Goal: Find specific page/section: Find specific page/section

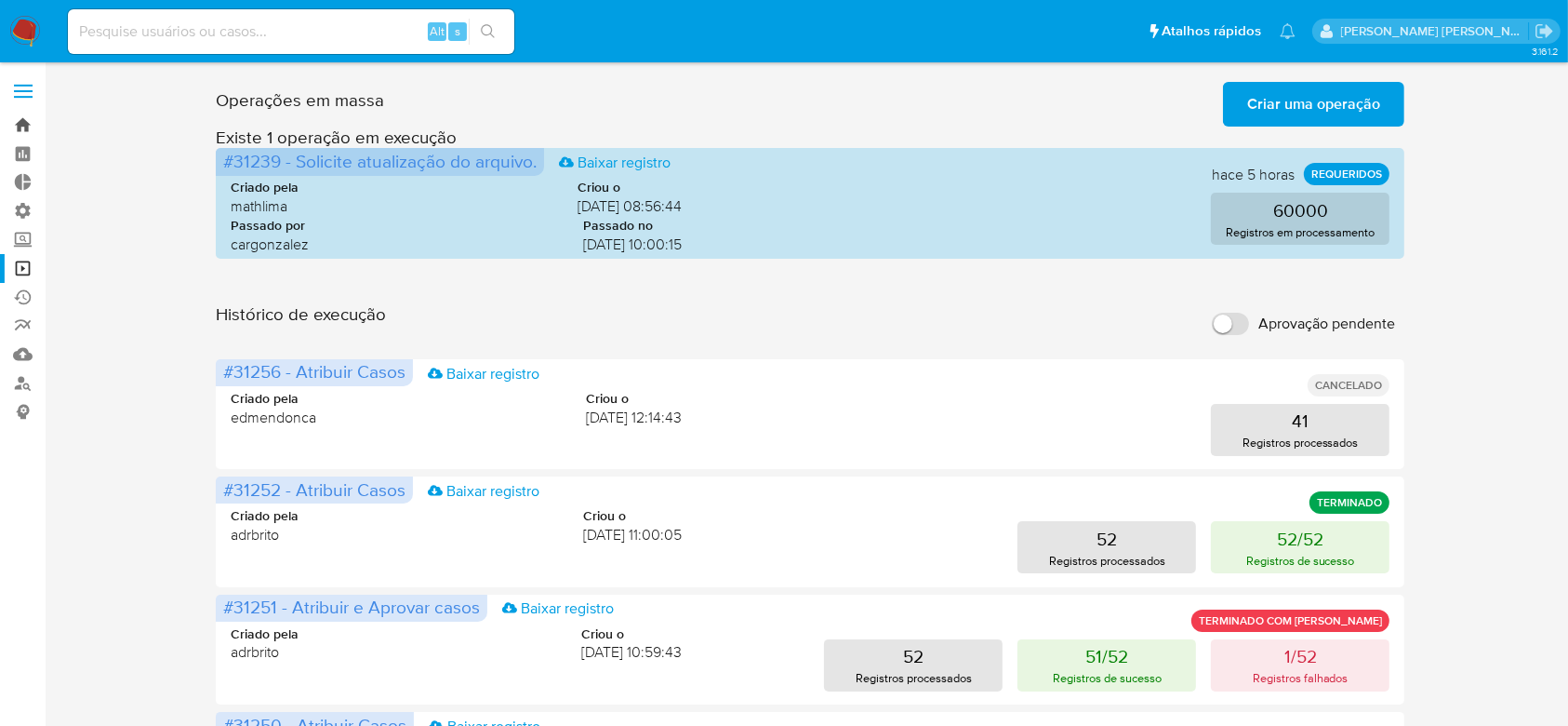
click at [18, 132] on link "Bandeja" at bounding box center [110, 126] width 221 height 29
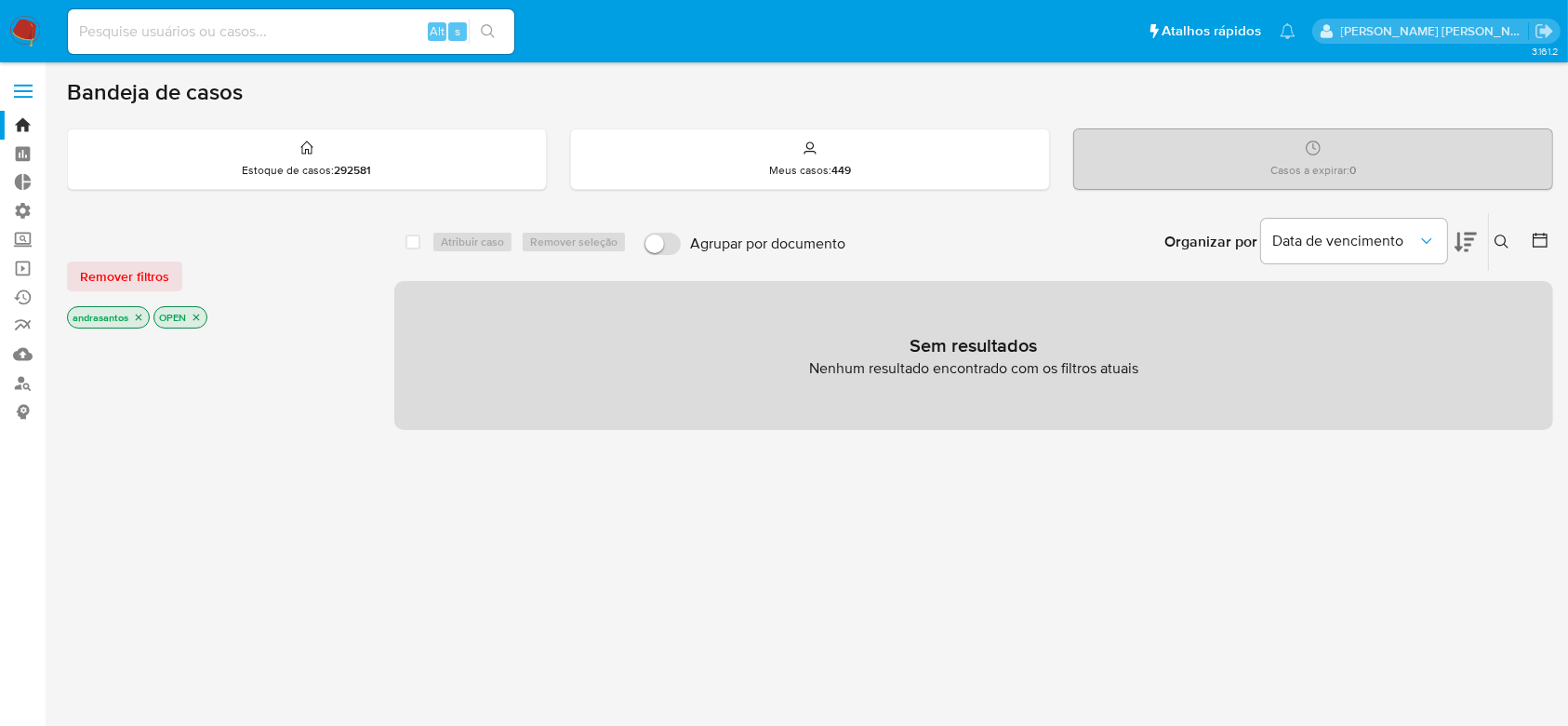
click at [142, 317] on icon "close-filter" at bounding box center [139, 318] width 12 height 12
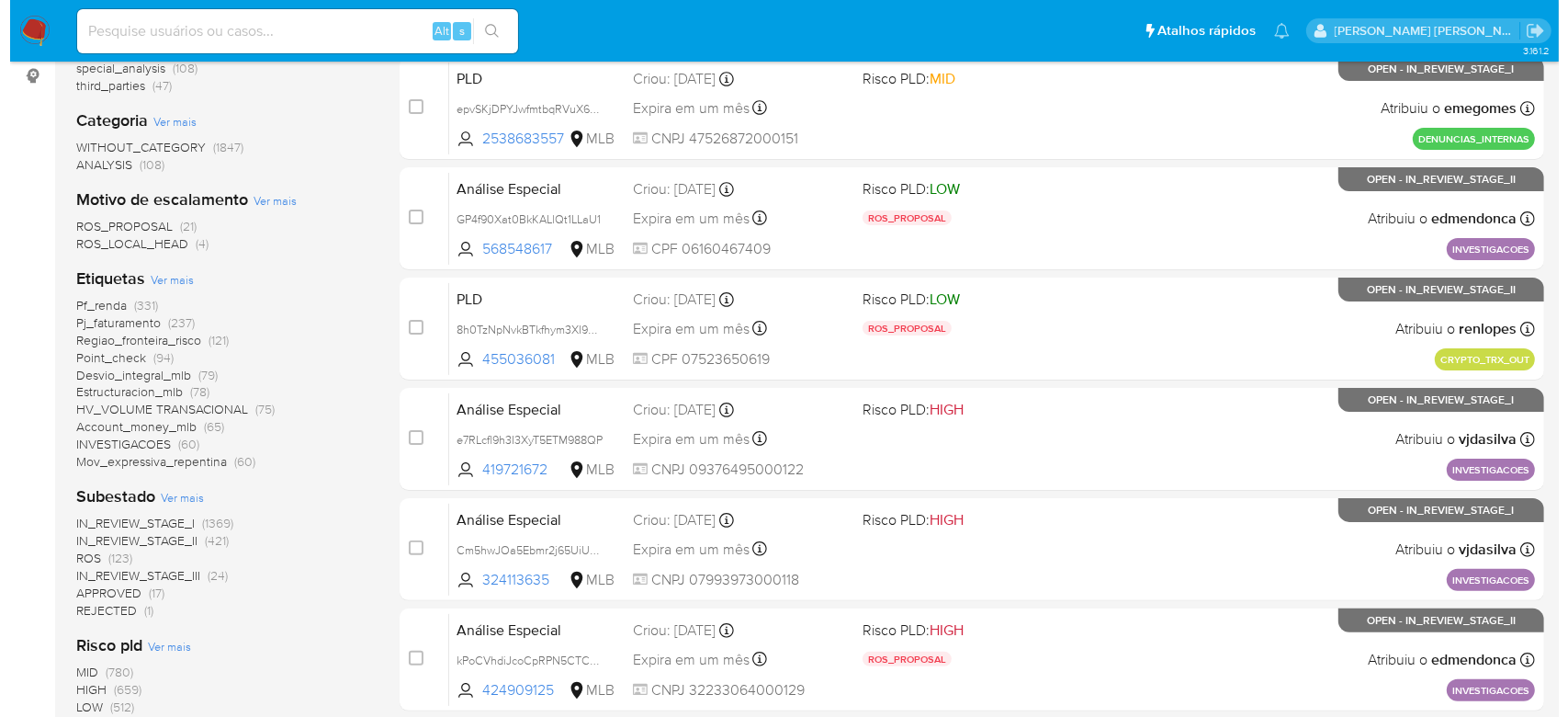
scroll to position [368, 0]
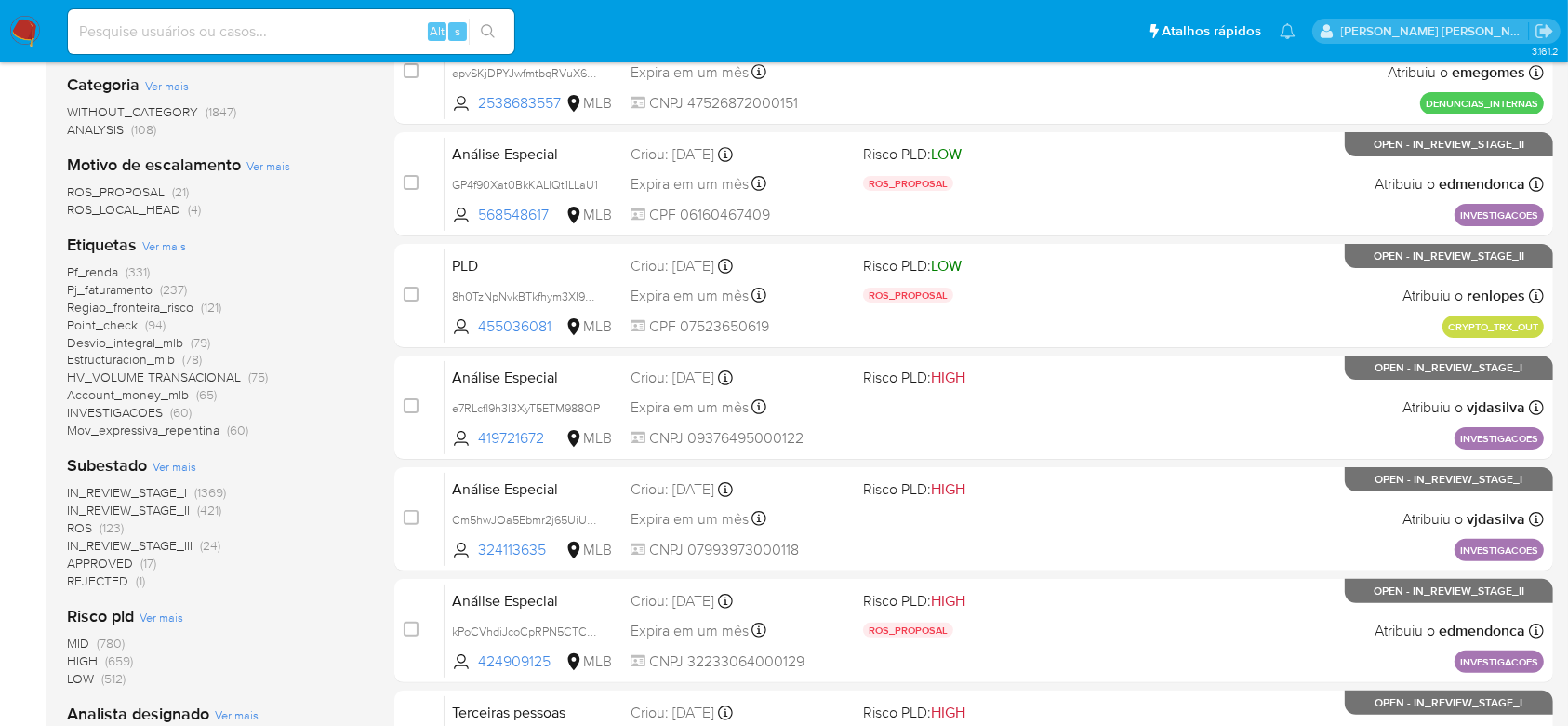
click at [179, 464] on span "Ver mais" at bounding box center [174, 465] width 43 height 16
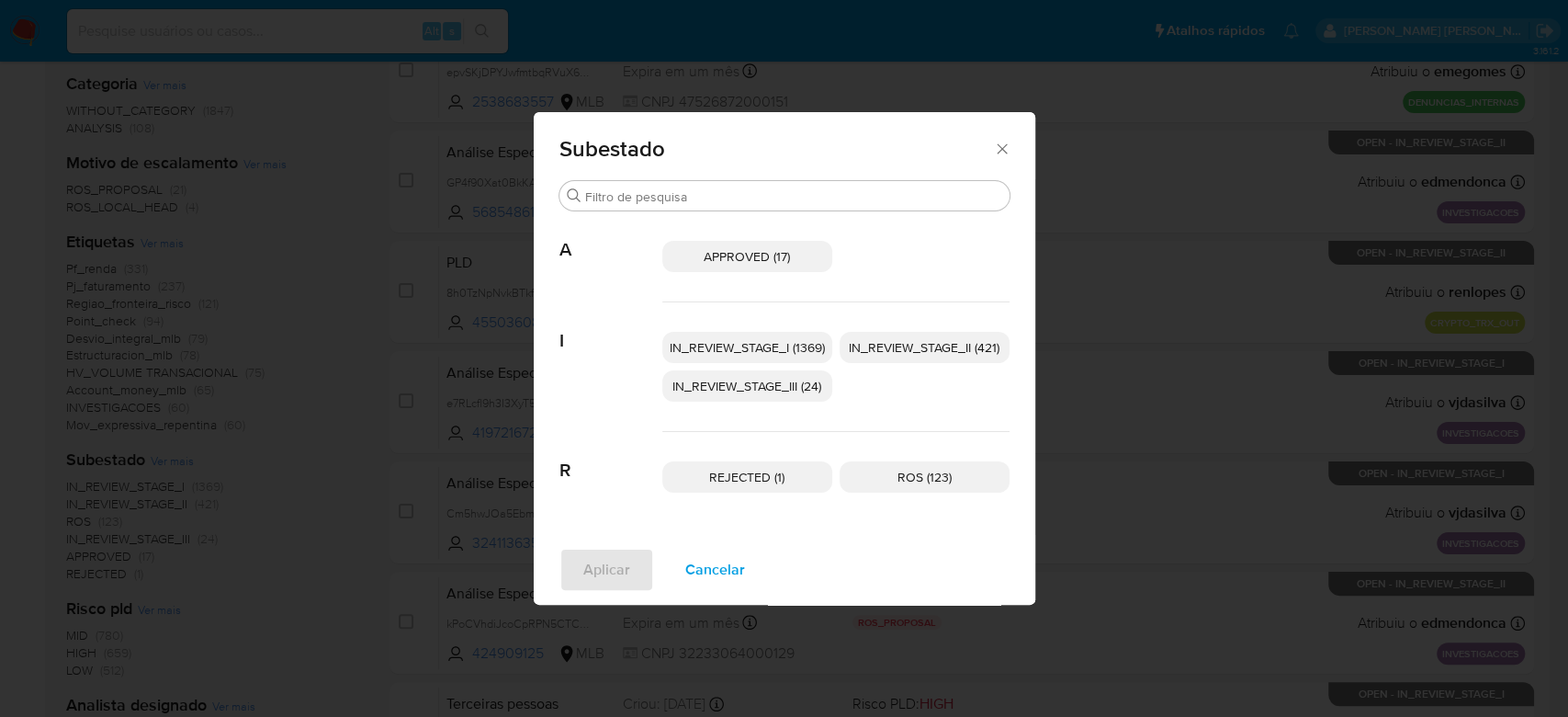
click at [751, 344] on span "IN_REVIEW_STAGE_I (1369)" at bounding box center [747, 347] width 155 height 18
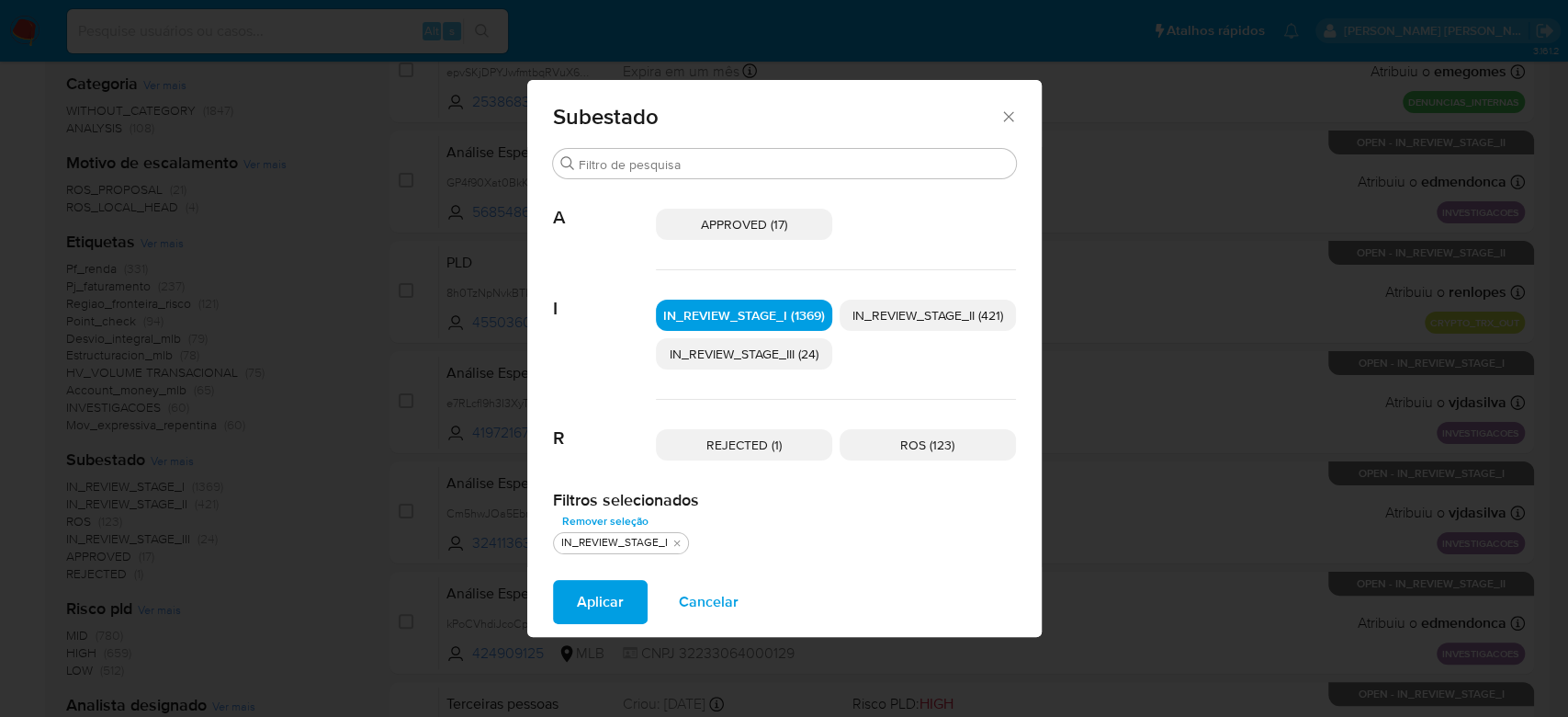
click at [947, 328] on p "IN_REVIEW_STAGE_II (421)" at bounding box center [927, 315] width 176 height 31
click at [590, 606] on span "Aplicar" at bounding box center [600, 602] width 47 height 40
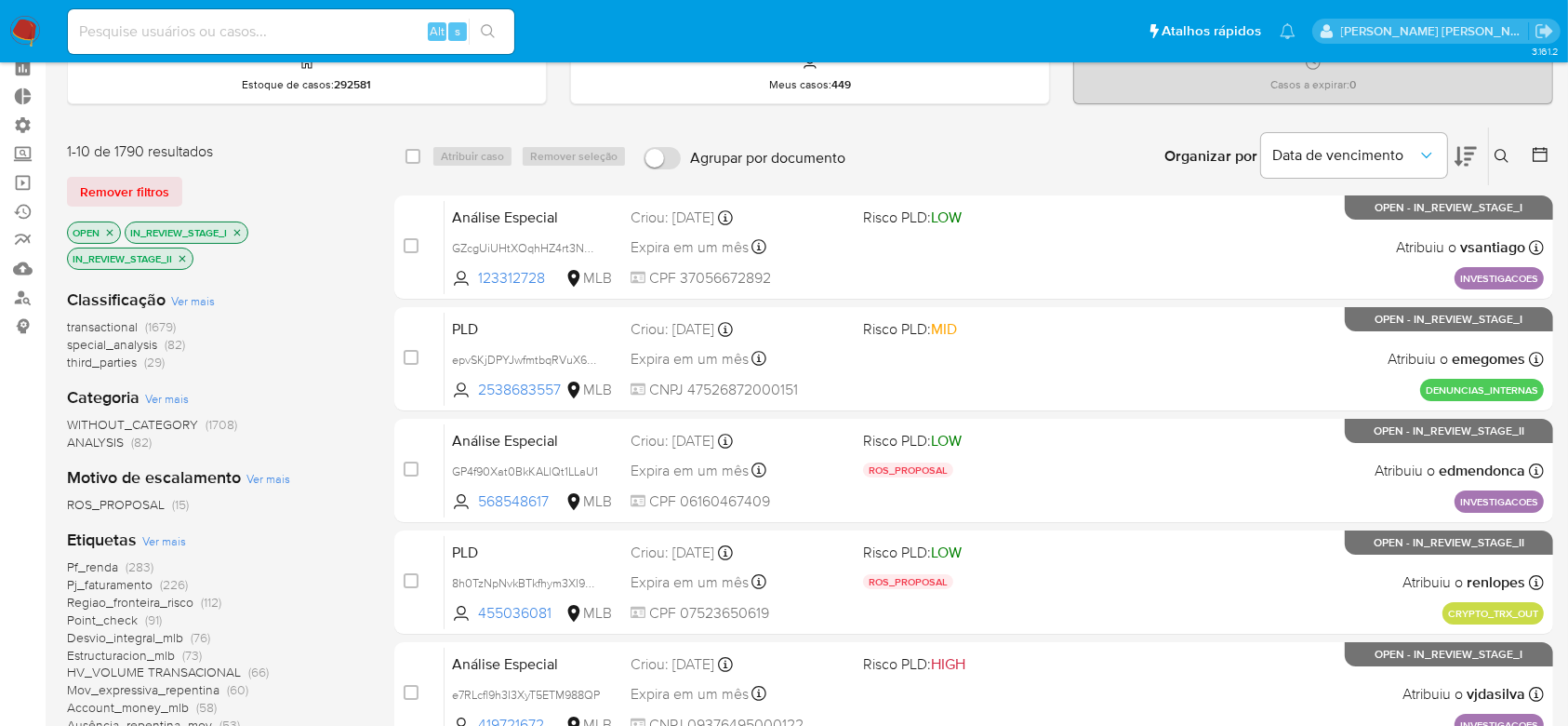
scroll to position [124, 0]
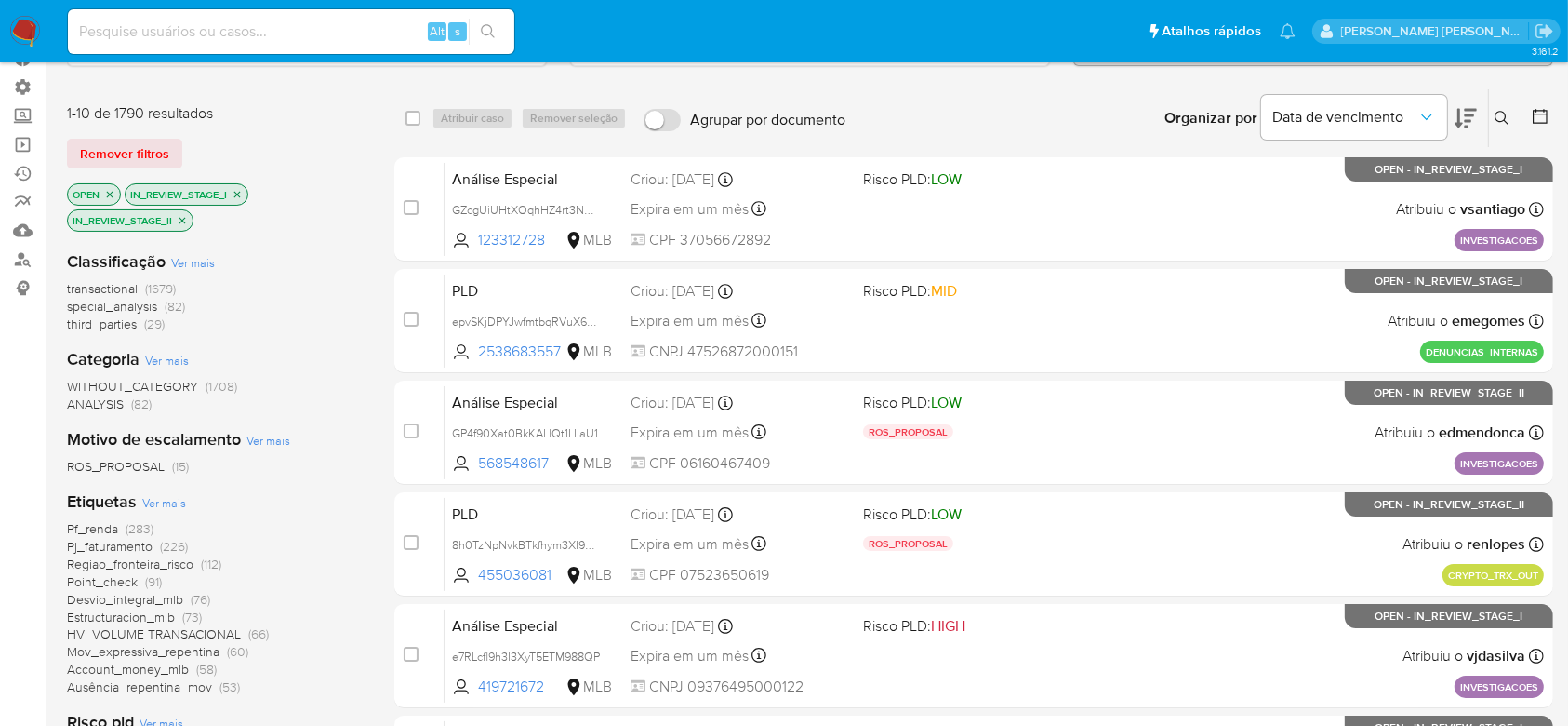
click at [175, 498] on span "Ver mais" at bounding box center [163, 502] width 43 height 16
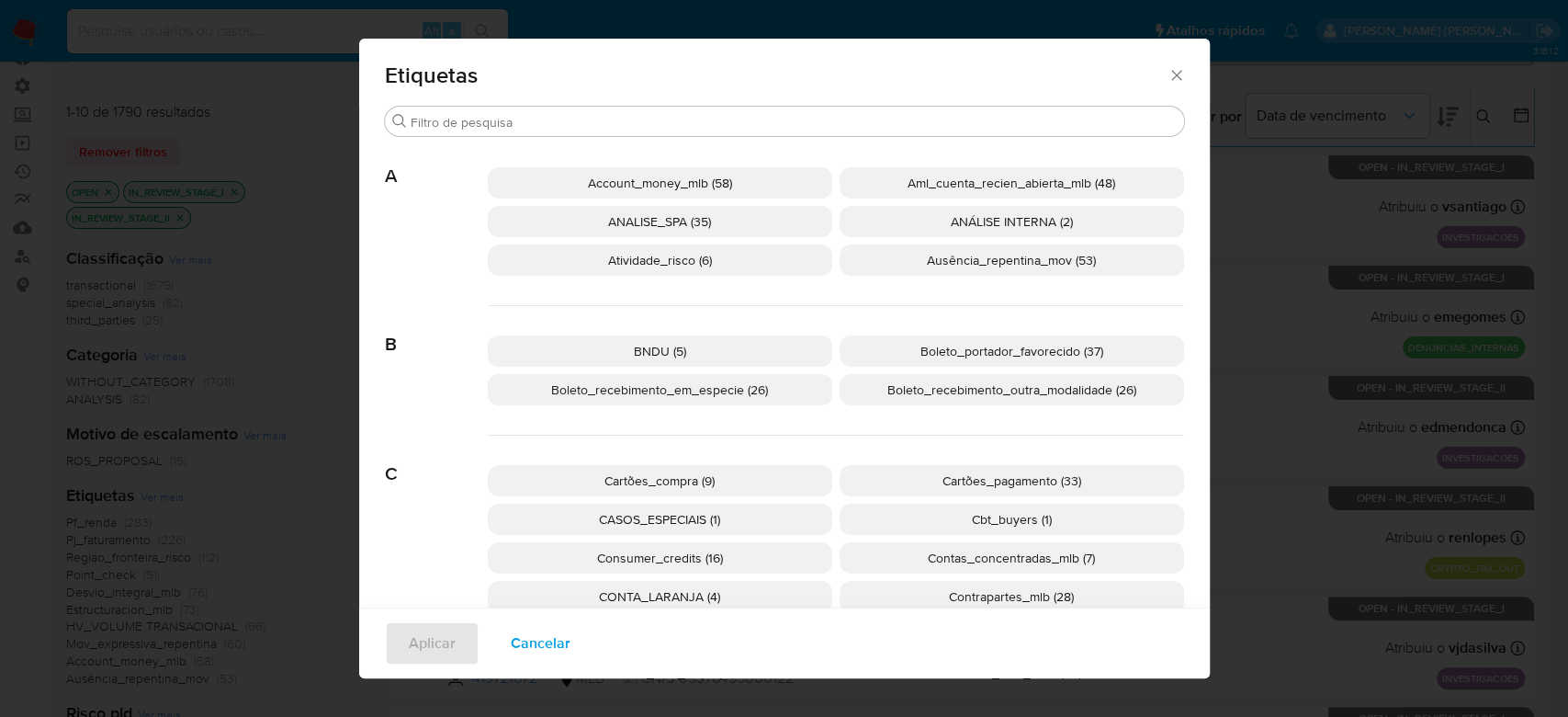
click at [1171, 75] on icon "Fechar" at bounding box center [1176, 74] width 10 height 10
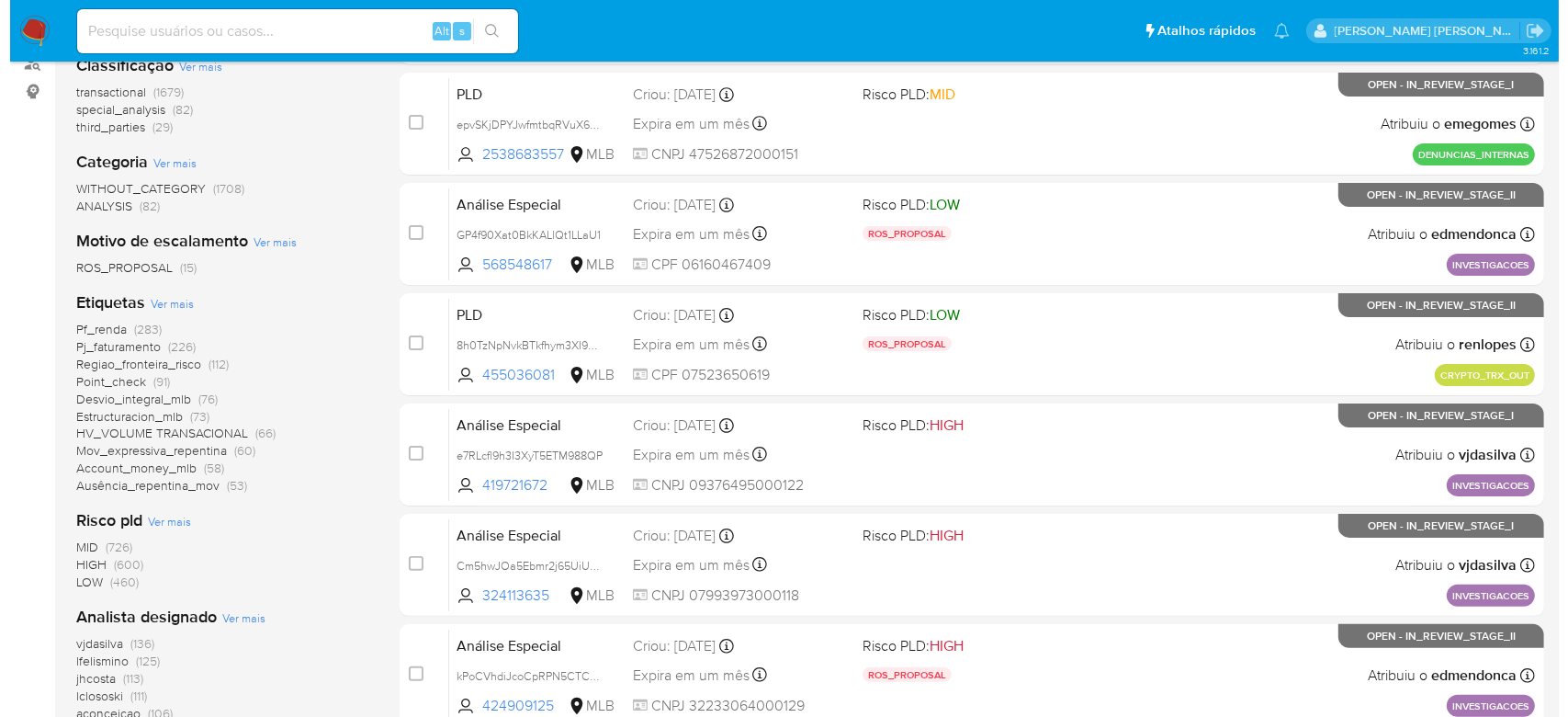
scroll to position [368, 0]
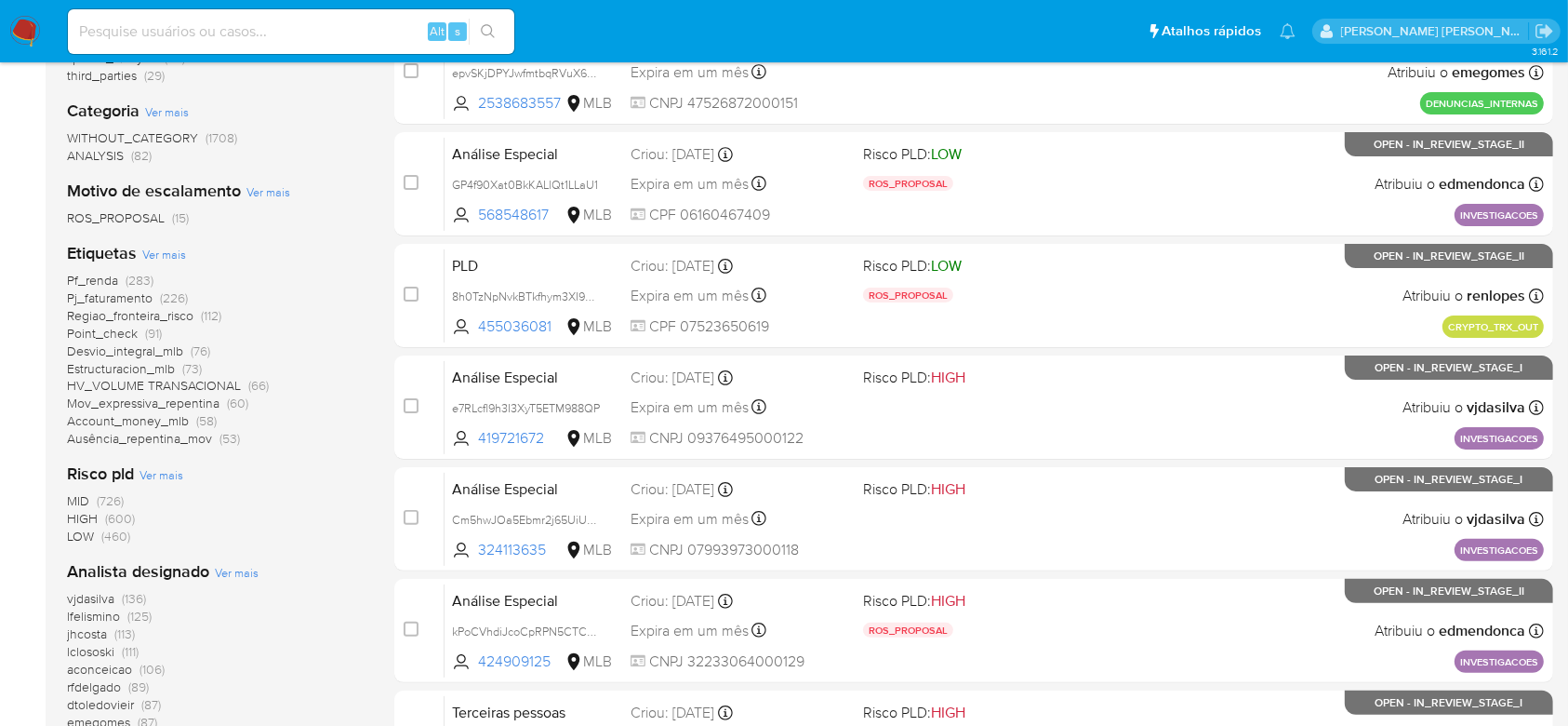
click at [238, 571] on span "Ver mais" at bounding box center [236, 572] width 43 height 16
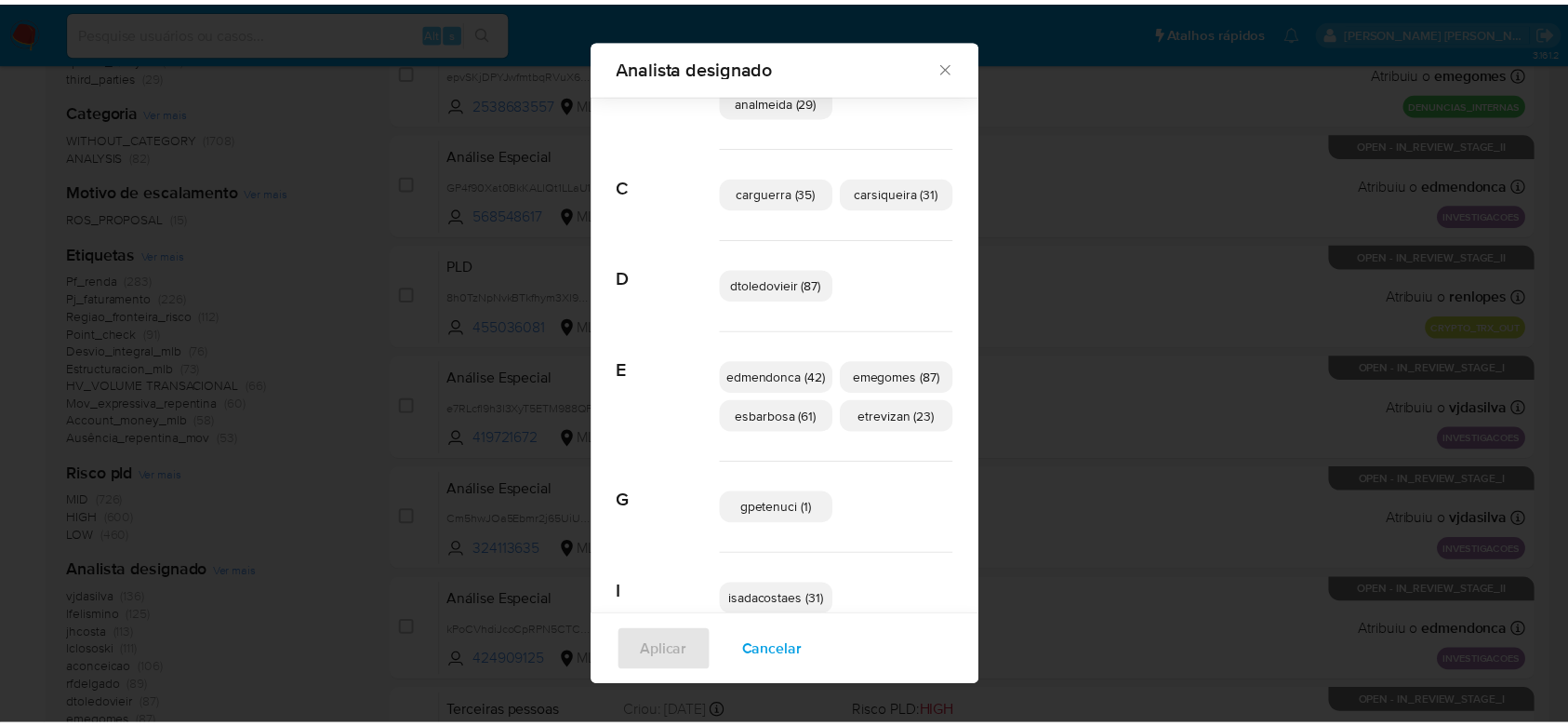
scroll to position [234, 0]
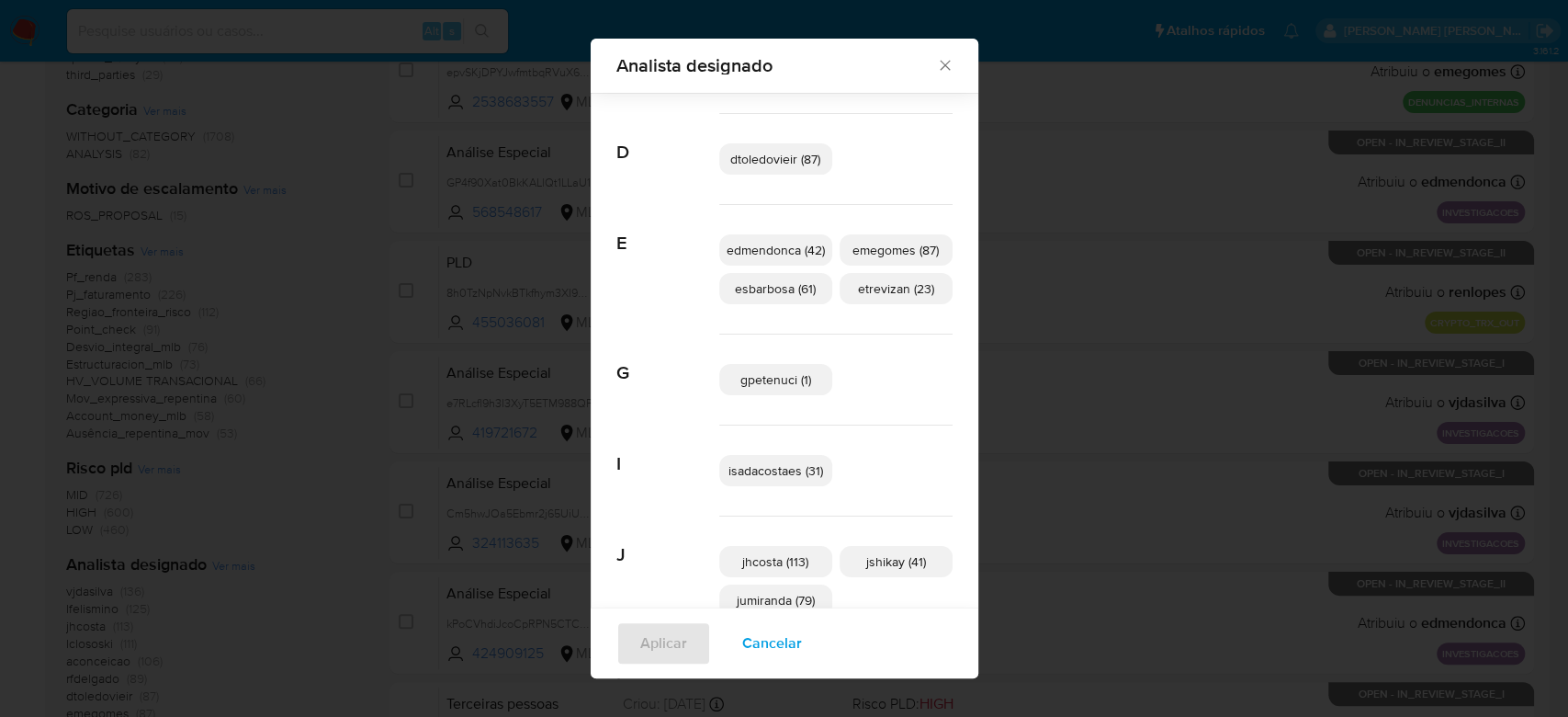
click at [927, 74] on div "Analista designado" at bounding box center [784, 65] width 388 height 54
click at [936, 70] on icon "Fechar" at bounding box center [945, 65] width 18 height 18
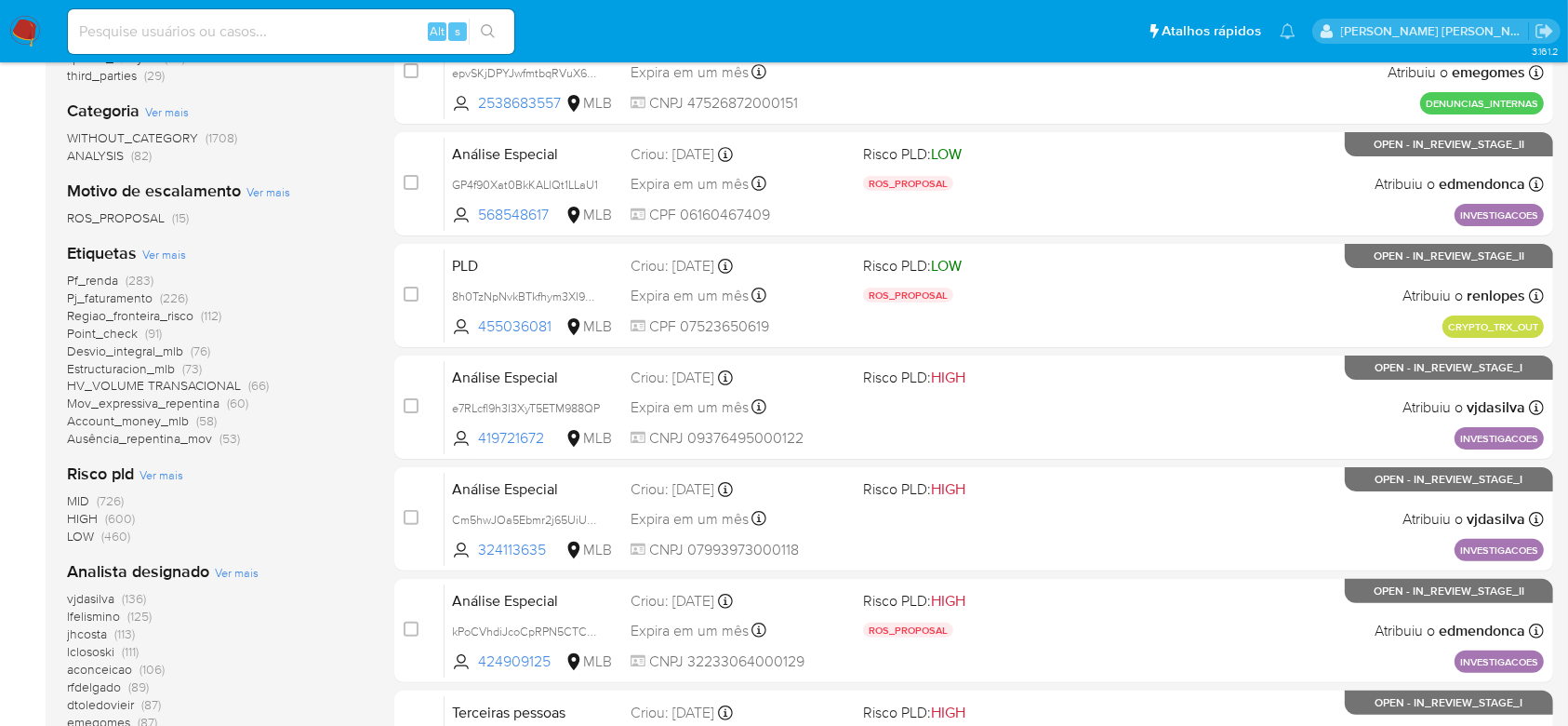
click at [187, 33] on input at bounding box center [290, 31] width 447 height 24
paste input "KPfALARXJL3RFy05TsVHPqQ4"
type input "KPfALARXJL3RFy05TsVHPqQ4"
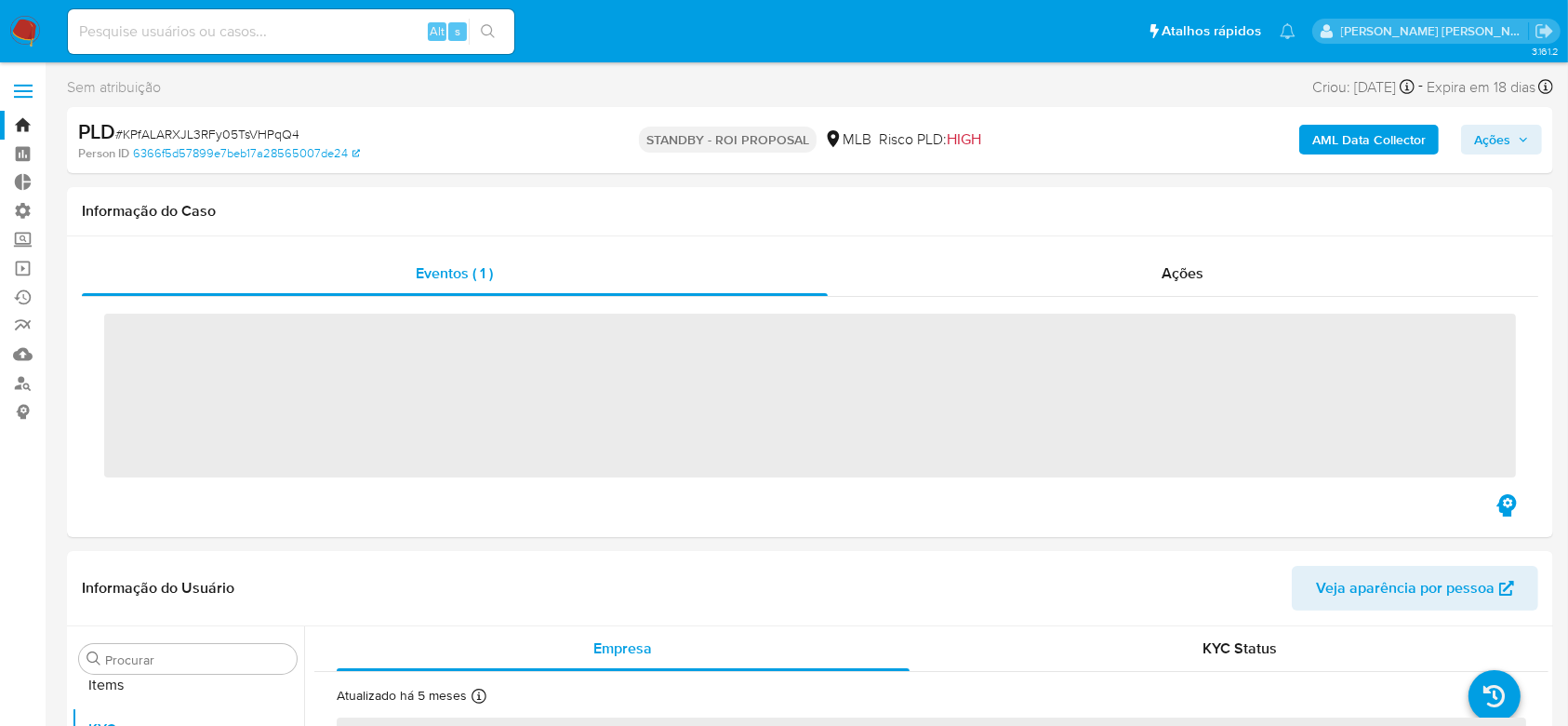
scroll to position [965, 0]
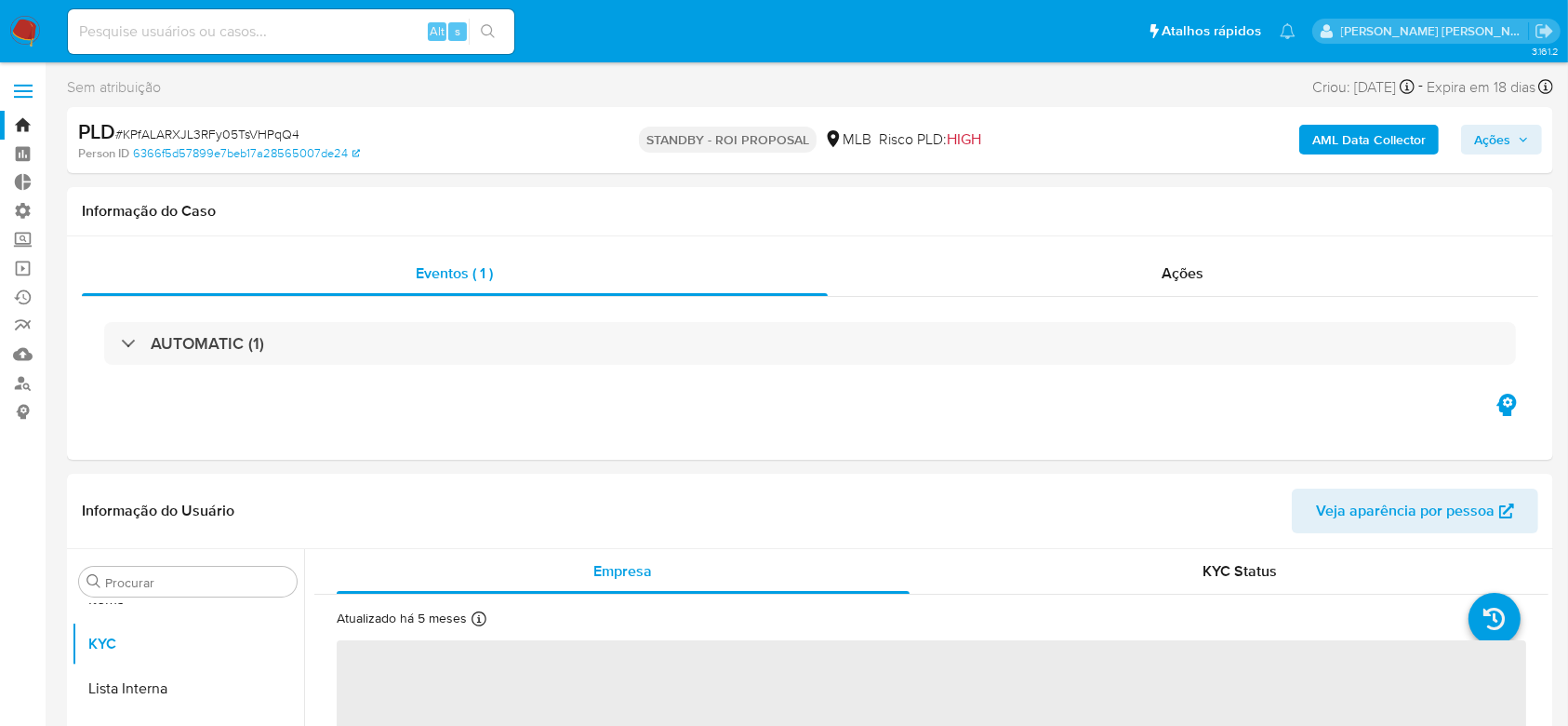
select select "10"
